Goal: Task Accomplishment & Management: Complete application form

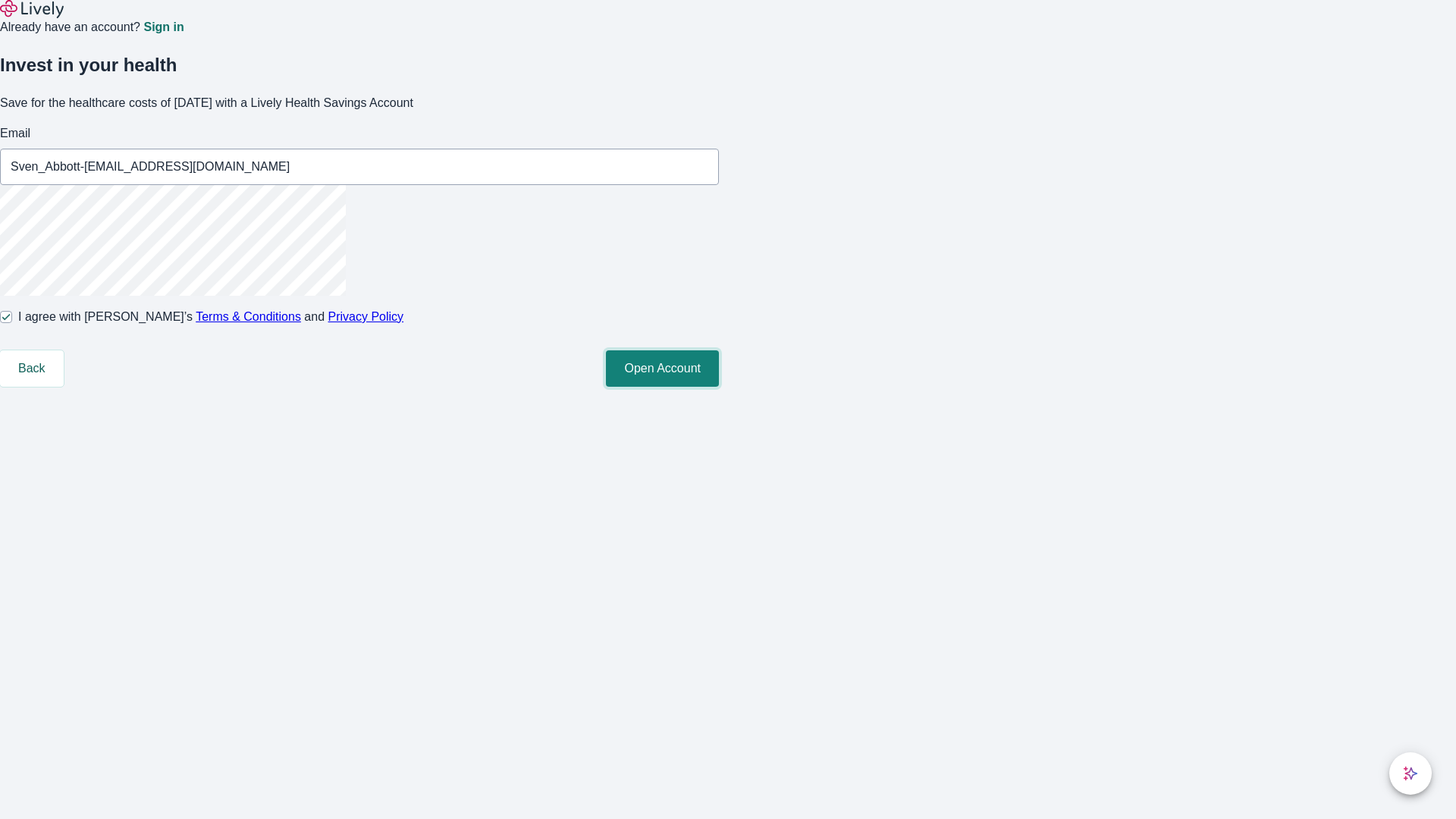
click at [718, 387] on button "Open Account" at bounding box center [662, 368] width 113 height 37
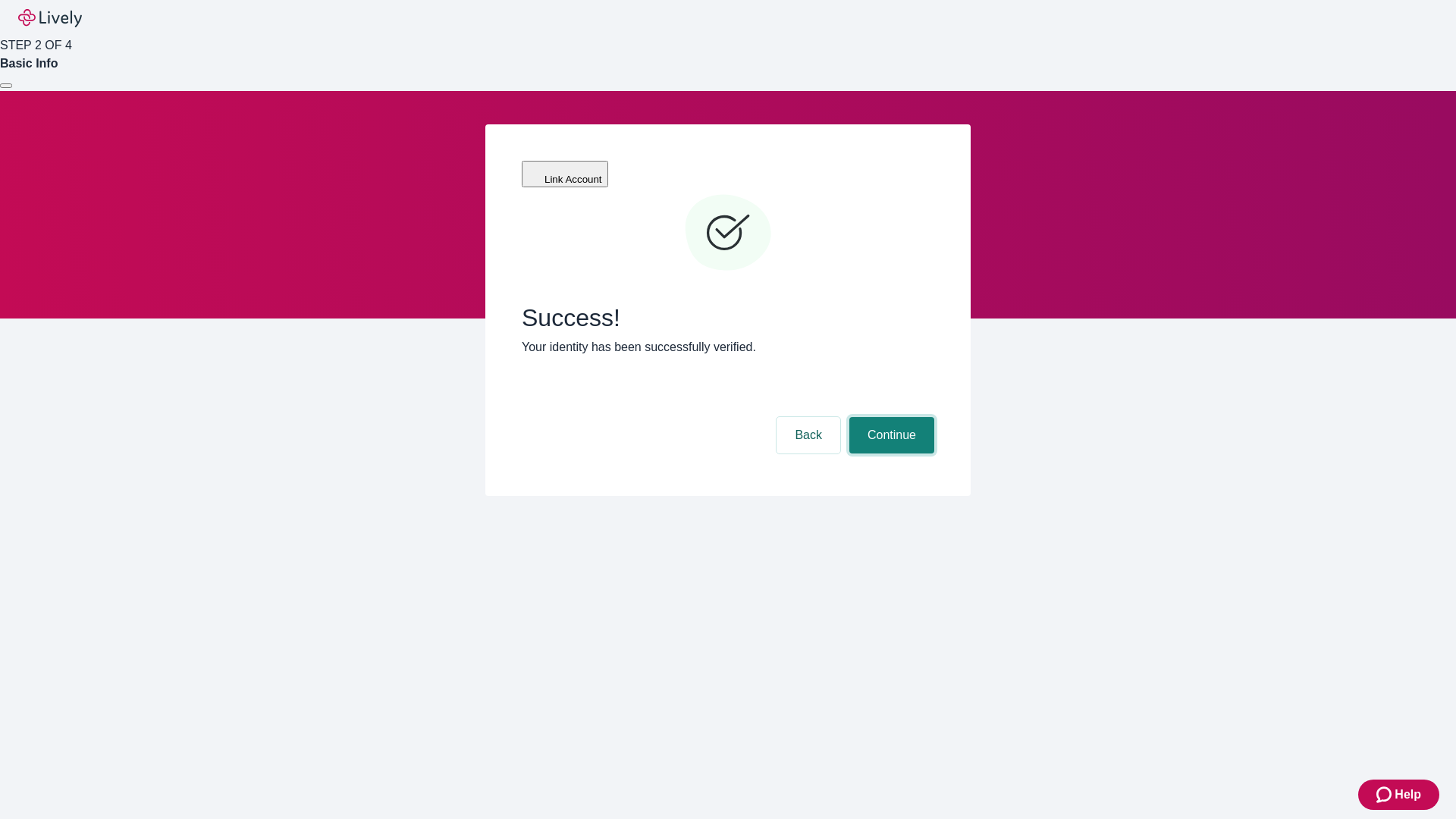
click at [890, 417] on button "Continue" at bounding box center [892, 435] width 85 height 37
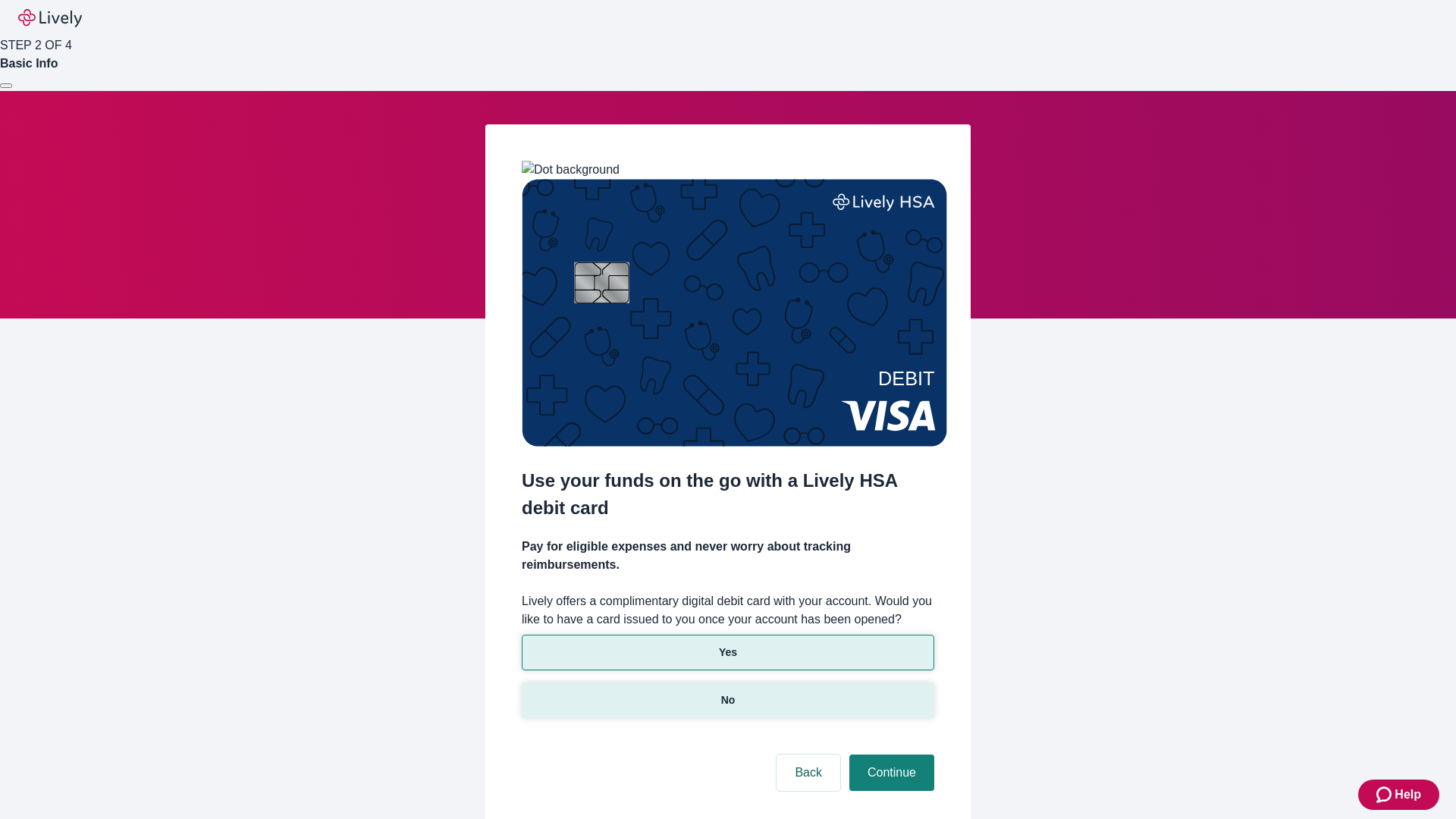
click at [727, 692] on p "No" at bounding box center [728, 699] width 15 height 16
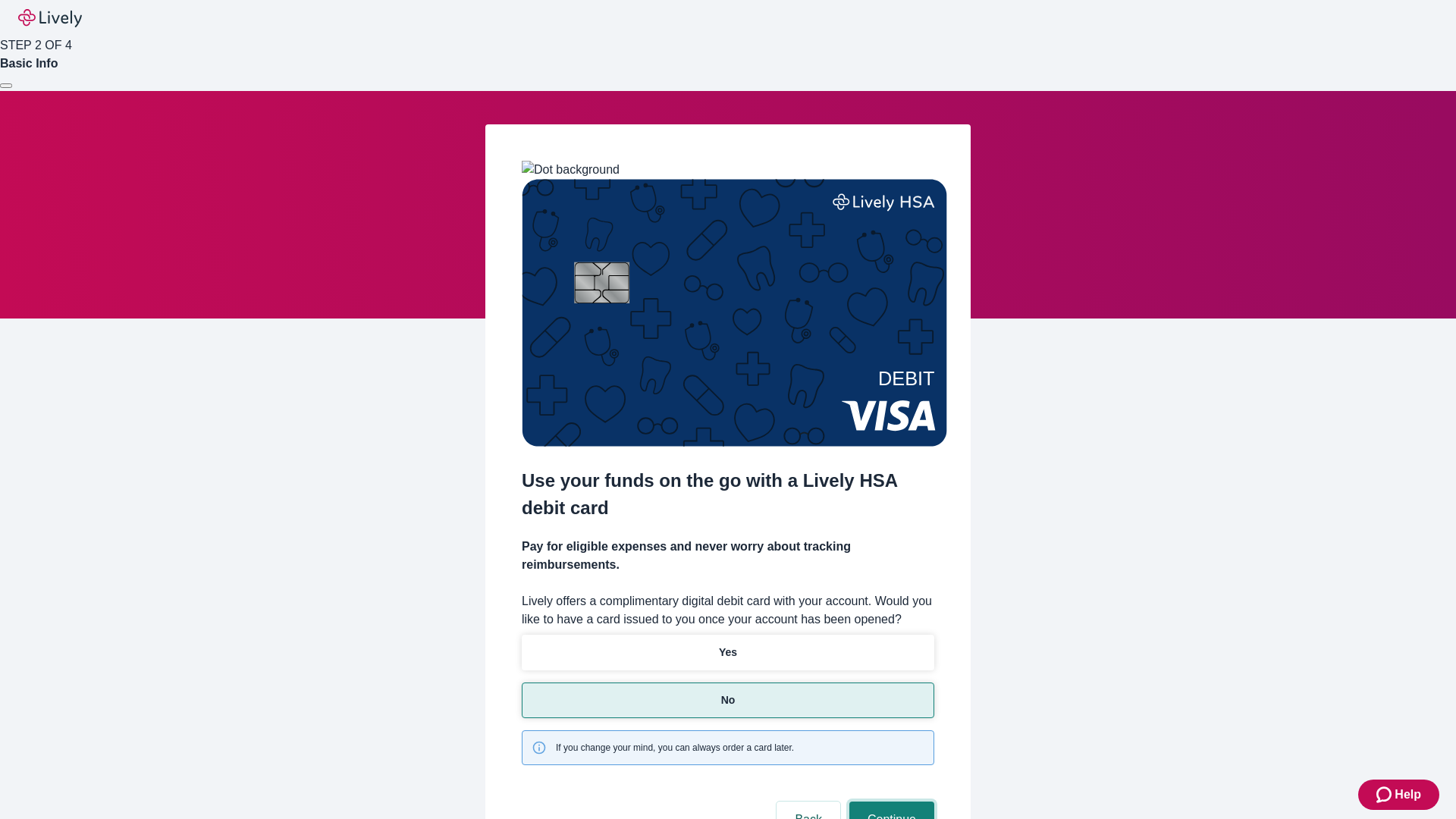
click at [890, 802] on button "Continue" at bounding box center [892, 820] width 85 height 37
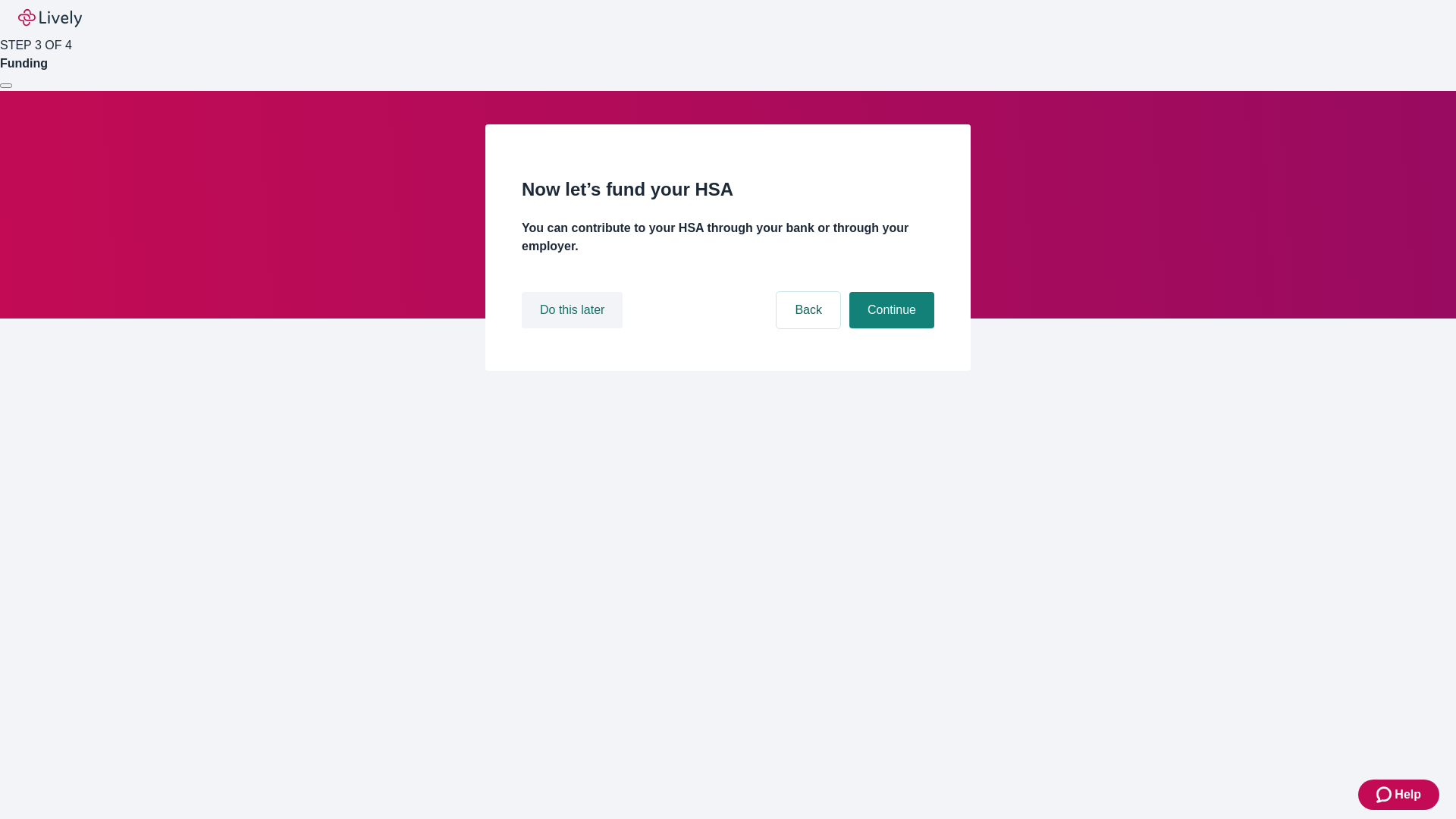
click at [574, 328] on button "Do this later" at bounding box center [572, 311] width 101 height 37
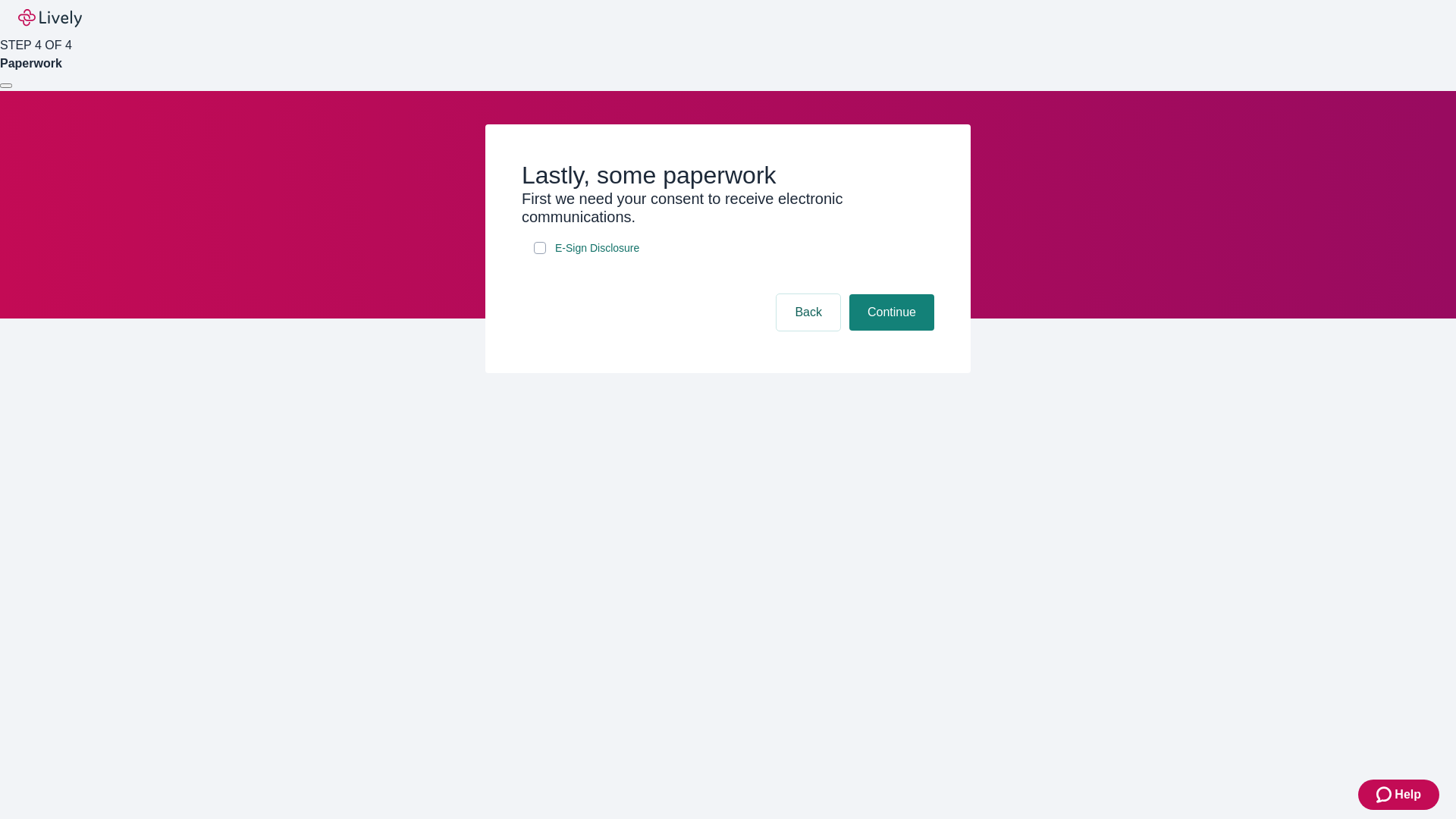
click at [540, 254] on input "E-Sign Disclosure" at bounding box center [539, 247] width 12 height 12
checkbox input "true"
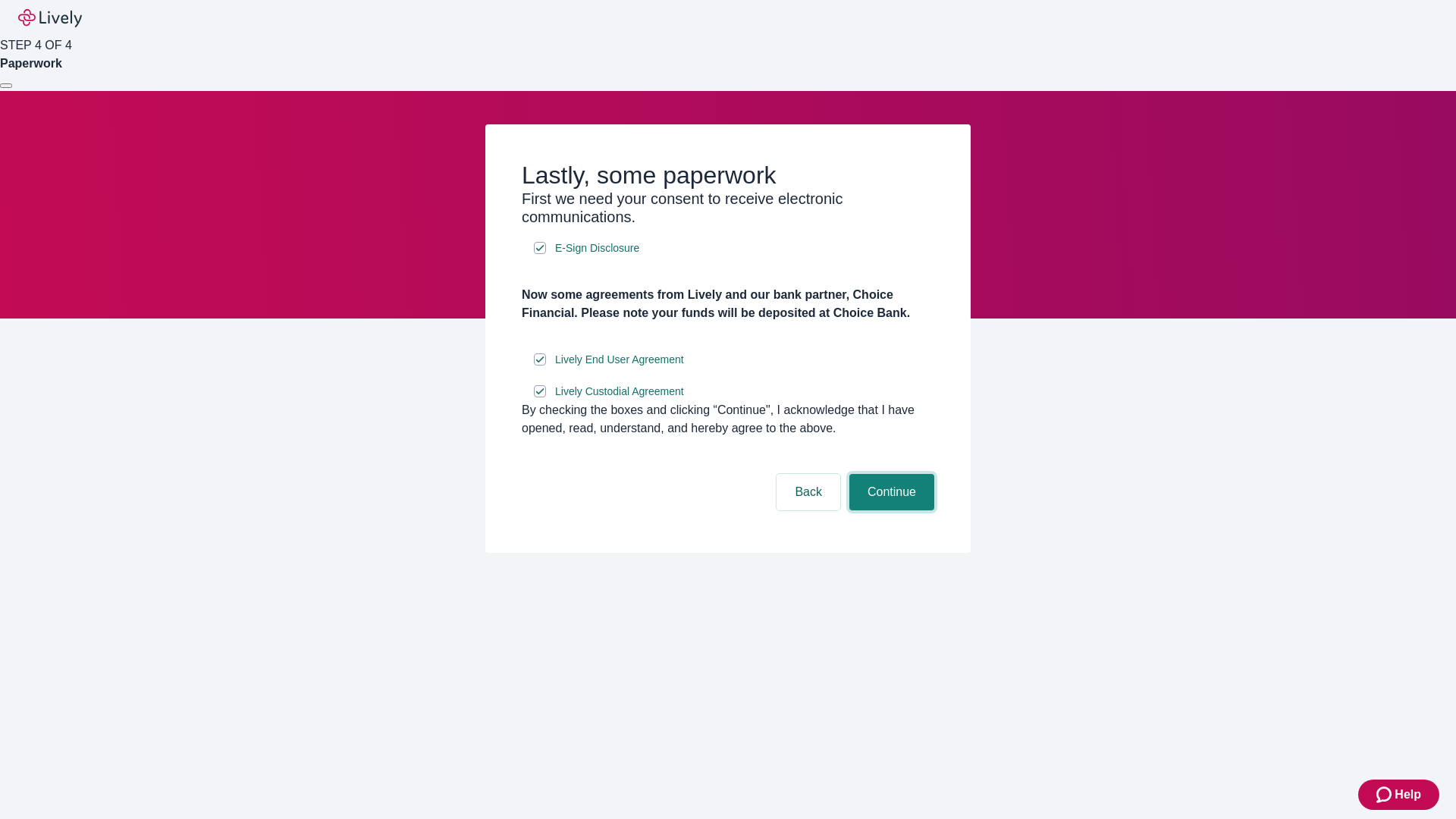
click at [890, 510] on button "Continue" at bounding box center [892, 492] width 85 height 37
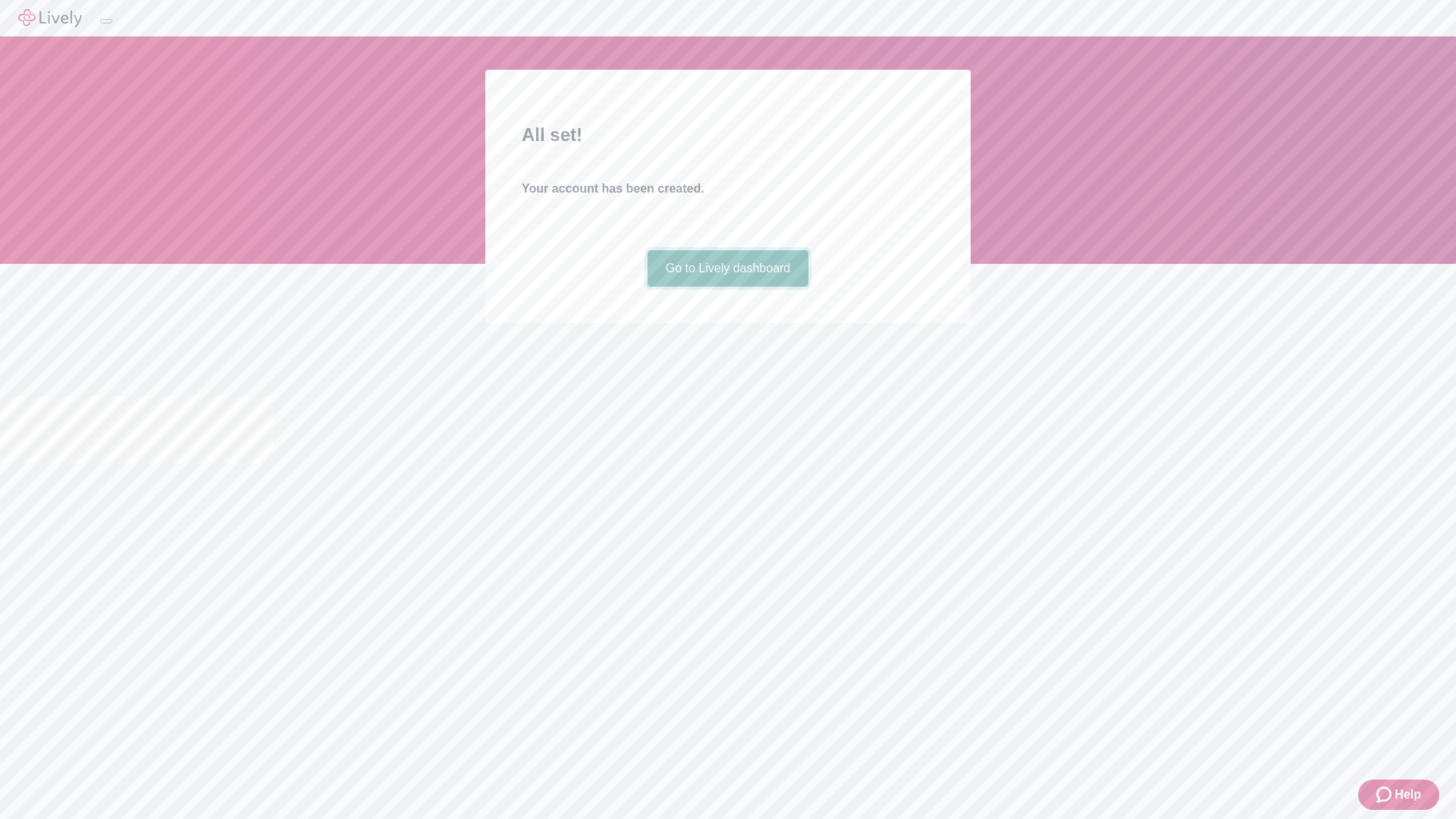
click at [727, 287] on link "Go to Lively dashboard" at bounding box center [728, 268] width 161 height 37
